Goal: Task Accomplishment & Management: Use online tool/utility

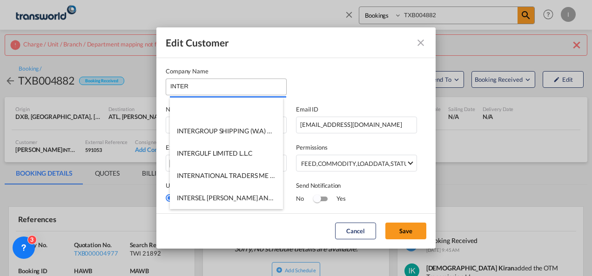
scroll to position [92, 0]
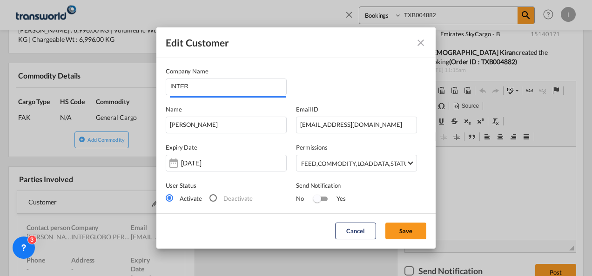
click at [418, 43] on md-icon "icon-close" at bounding box center [420, 42] width 11 height 11
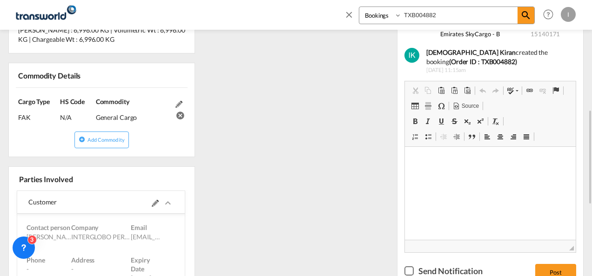
click at [423, 15] on input "TXB004882" at bounding box center [460, 15] width 116 height 16
click at [421, 14] on input "TXB004882" at bounding box center [460, 15] width 116 height 16
paste input "563"
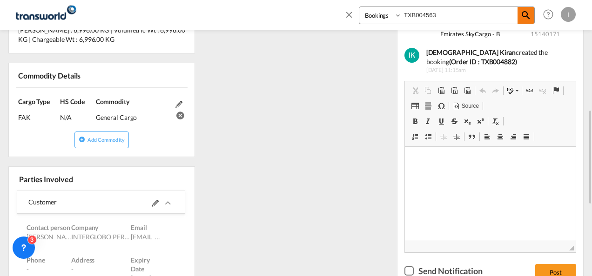
type input "TXB004563"
click at [523, 20] on md-icon "icon-magnify" at bounding box center [525, 15] width 11 height 11
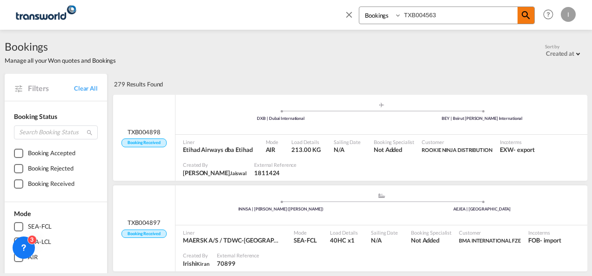
click at [530, 15] on md-icon "icon-magnify" at bounding box center [525, 15] width 11 height 11
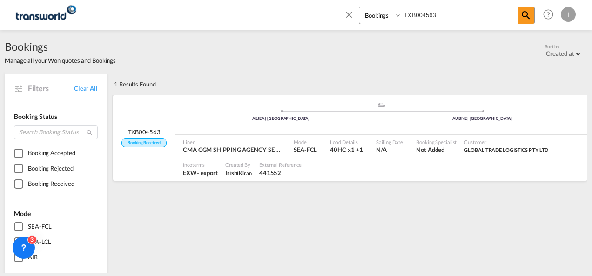
click at [261, 133] on div ".a{fill:#aaa8ad;} .a{fill:#aaa8ad;} AEJEA | [GEOGRAPHIC_DATA] AUBNE | [GEOGRAPH…" at bounding box center [381, 115] width 412 height 40
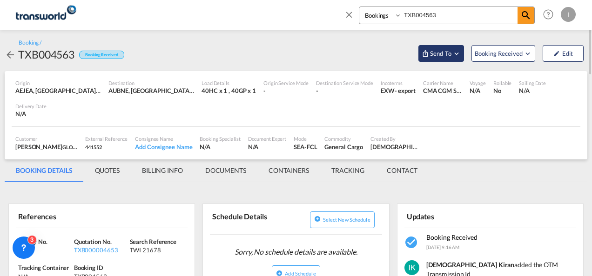
click at [439, 55] on span "Send To" at bounding box center [440, 53] width 23 height 9
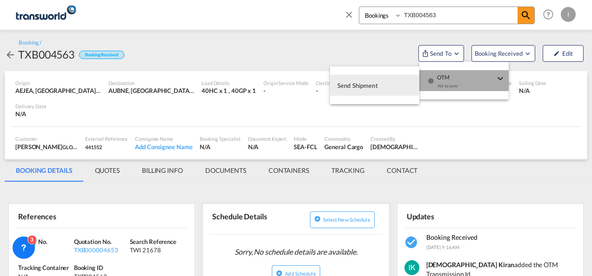
click at [438, 81] on div "Yet to sync" at bounding box center [466, 89] width 58 height 20
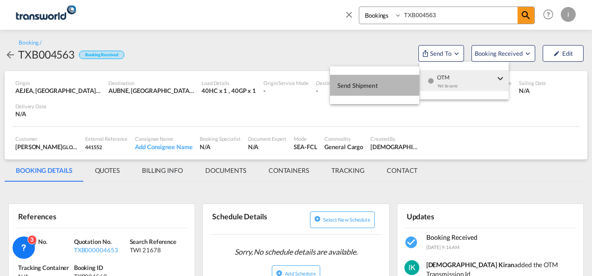
click at [379, 83] on button "Send Shipment" at bounding box center [374, 85] width 89 height 21
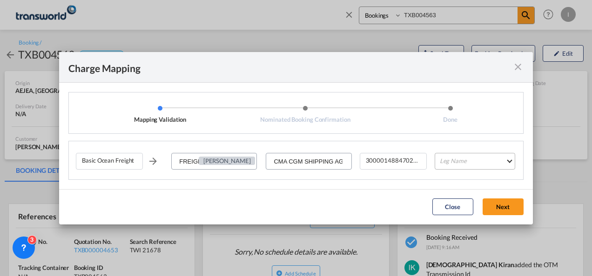
click at [455, 161] on md-select "Leg Name HANDLING ORIGIN VESSEL HANDLING DESTINATION OTHERS TL PICK UP CUSTOMS …" at bounding box center [475, 161] width 81 height 17
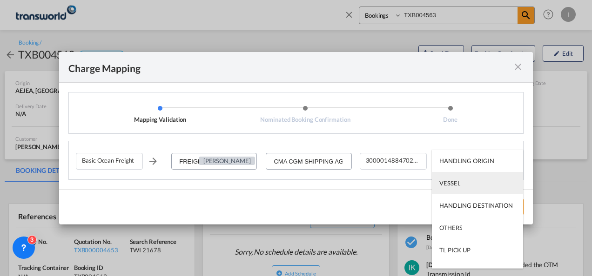
click at [452, 185] on div "VESSEL" at bounding box center [449, 183] width 21 height 8
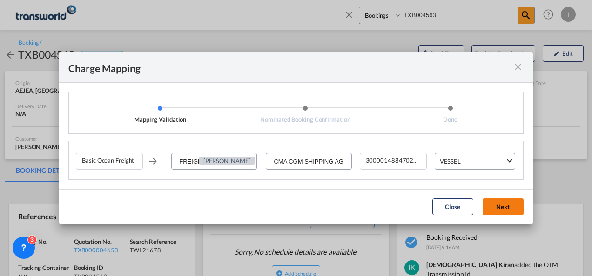
click at [499, 201] on button "Next" at bounding box center [503, 207] width 41 height 17
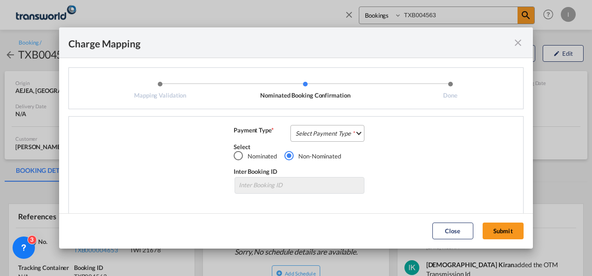
click at [327, 127] on md-select "Select Payment Type COLLECT PREPAID" at bounding box center [327, 133] width 74 height 17
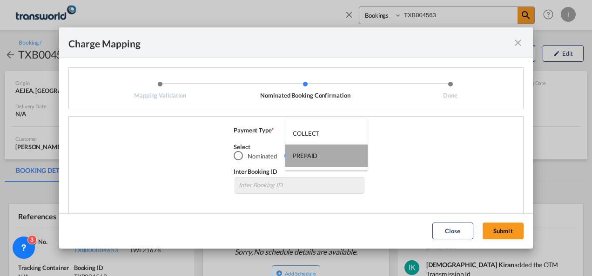
click at [325, 147] on md-option "PREPAID" at bounding box center [326, 156] width 82 height 22
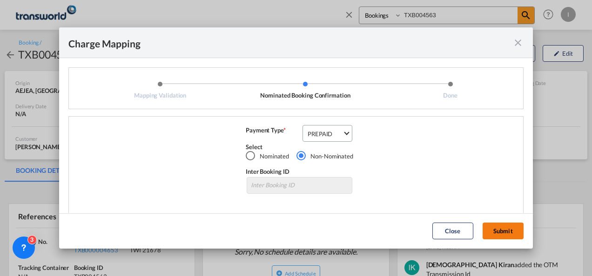
click at [494, 231] on button "Submit" at bounding box center [503, 231] width 41 height 17
